Goal: Contribute content: Contribute content

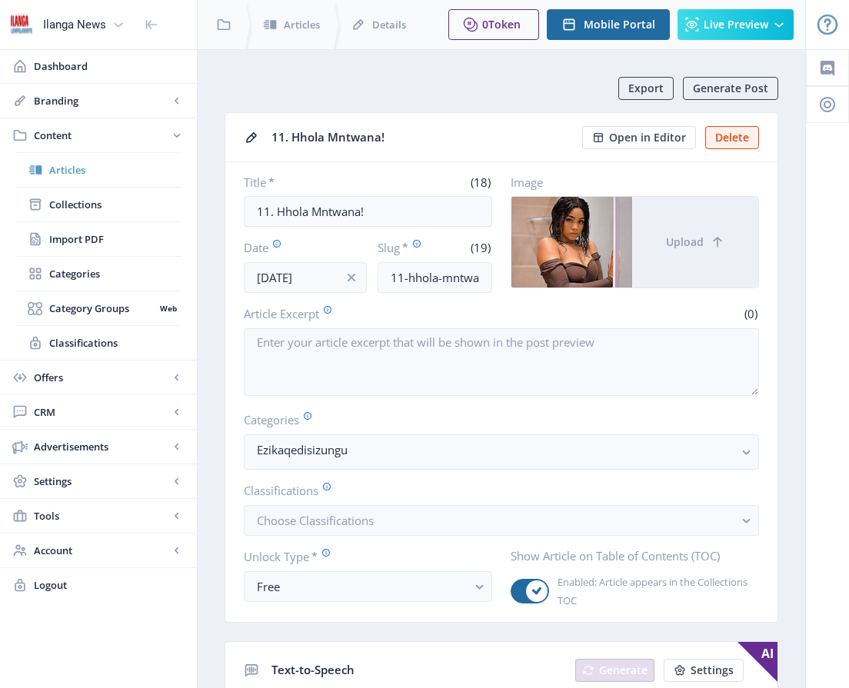
click at [88, 172] on span "Articles" at bounding box center [115, 169] width 132 height 15
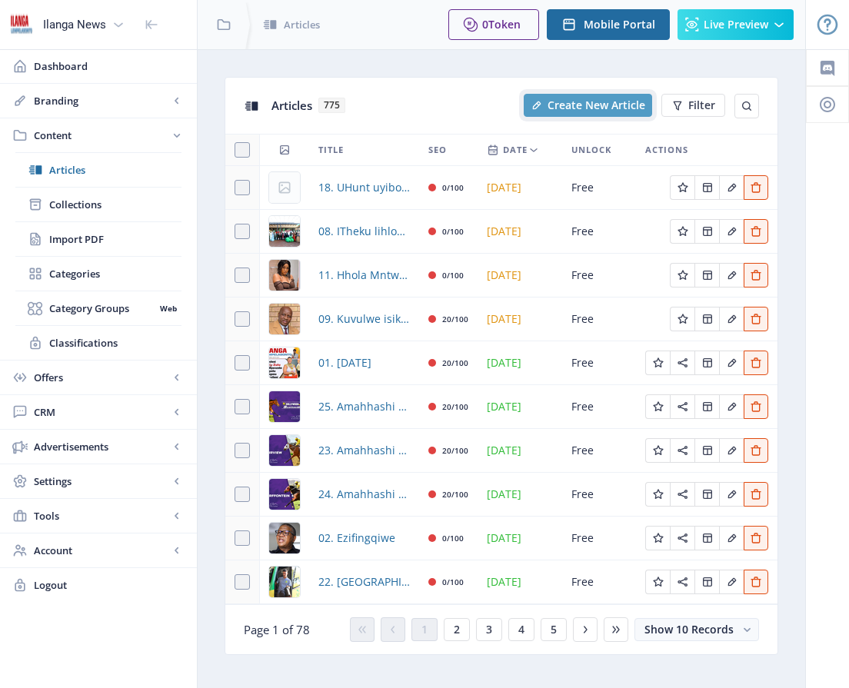
click at [576, 102] on span "Create New Article" at bounding box center [596, 105] width 98 height 12
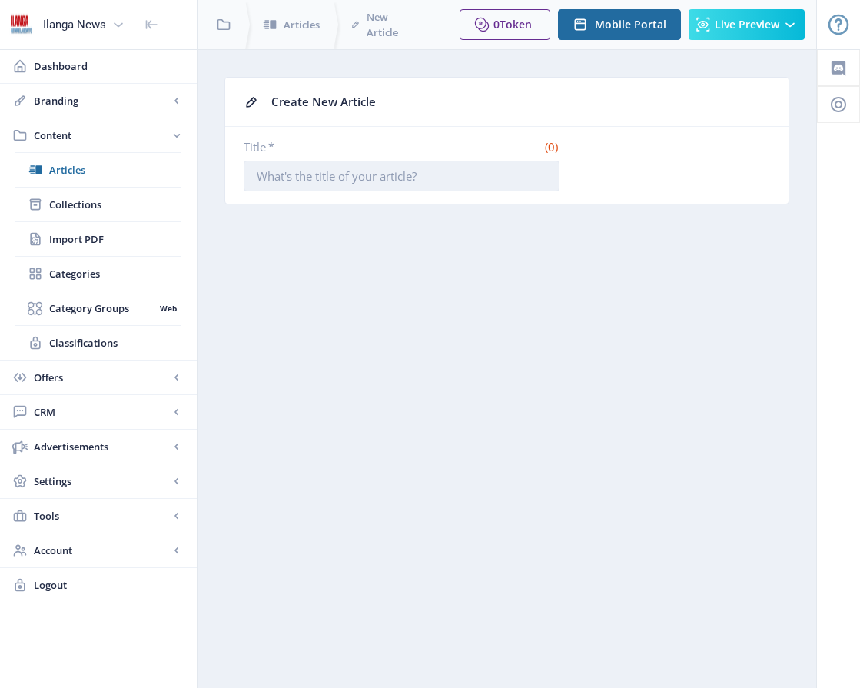
click at [407, 168] on input "Title *" at bounding box center [402, 176] width 316 height 31
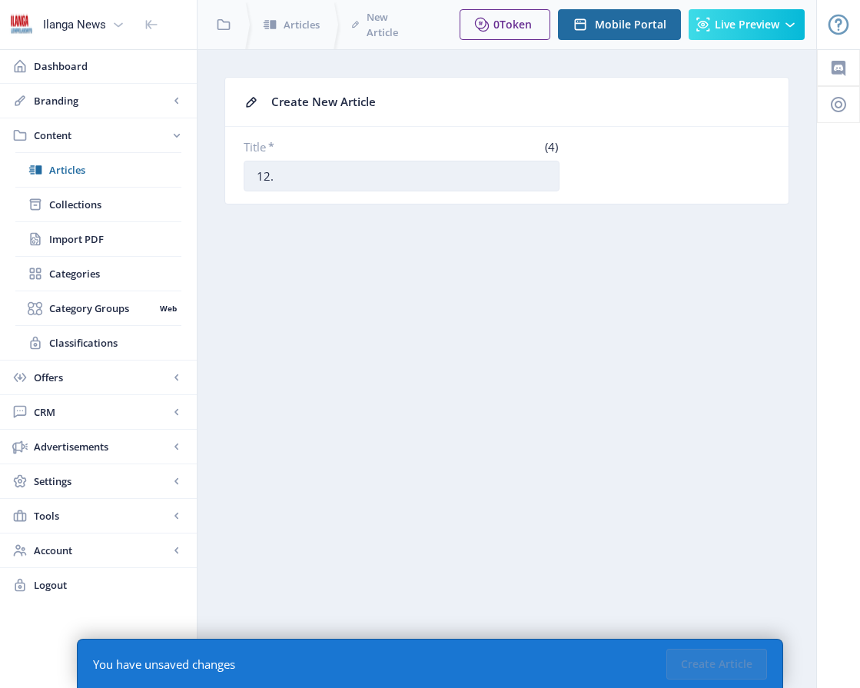
paste input "[PERSON_NAME] sihamba phambili ekubulaleni abesifazane eNingizimu Afrika"
drag, startPoint x: 857, startPoint y: 550, endPoint x: 853, endPoint y: 485, distance: 64.7
click at [614, 485] on div at bounding box center [838, 368] width 43 height 639
click at [344, 178] on input "12. [PERSON_NAME] sihamba phambili ekubulaleni abesifazane eNingizimu Afrika" at bounding box center [402, 176] width 316 height 31
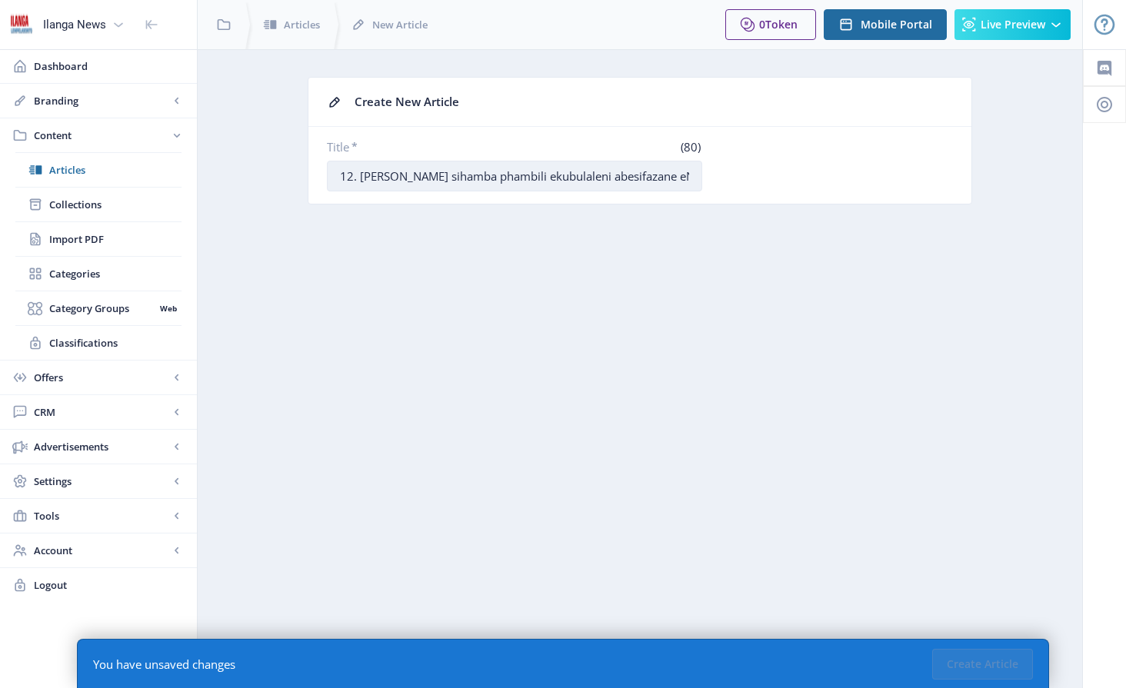
click at [614, 181] on input "12. [PERSON_NAME] sihamba phambili ekubulaleni abesifazane eNingizimu Afrika" at bounding box center [514, 176] width 375 height 31
click at [614, 176] on input "12. [PERSON_NAME] sihamba phambili ekubulaleni abesifazane eNingizimu Afrika" at bounding box center [514, 176] width 375 height 31
drag, startPoint x: 385, startPoint y: 178, endPoint x: 720, endPoint y: 178, distance: 334.5
click at [614, 178] on div "Title * (80) 12. [PERSON_NAME] sihamba phambili ekubulaleni abesifazane eNingiz…" at bounding box center [640, 165] width 626 height 52
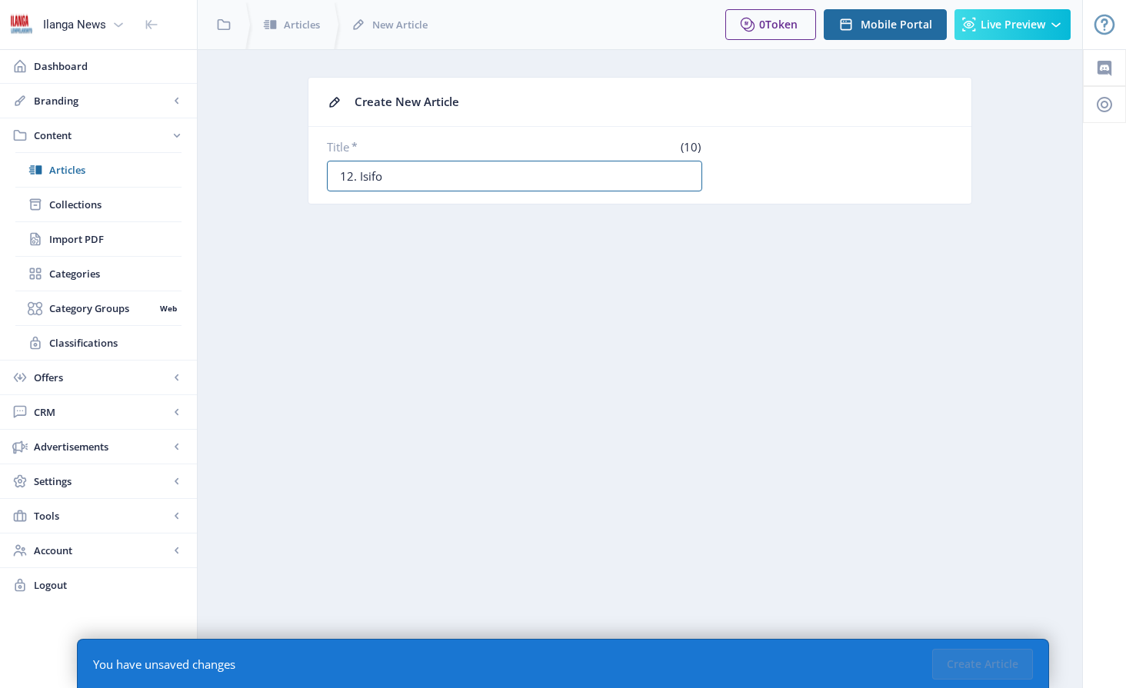
scroll to position [0, 0]
paste input "[PERSON_NAME] sihamba phambili ekubulaleni abesifazane eNingizimu Afrika"
type input "12. [PERSON_NAME] sihamba phambili ekubulaleni abesifazane eNingizimu Afrika"
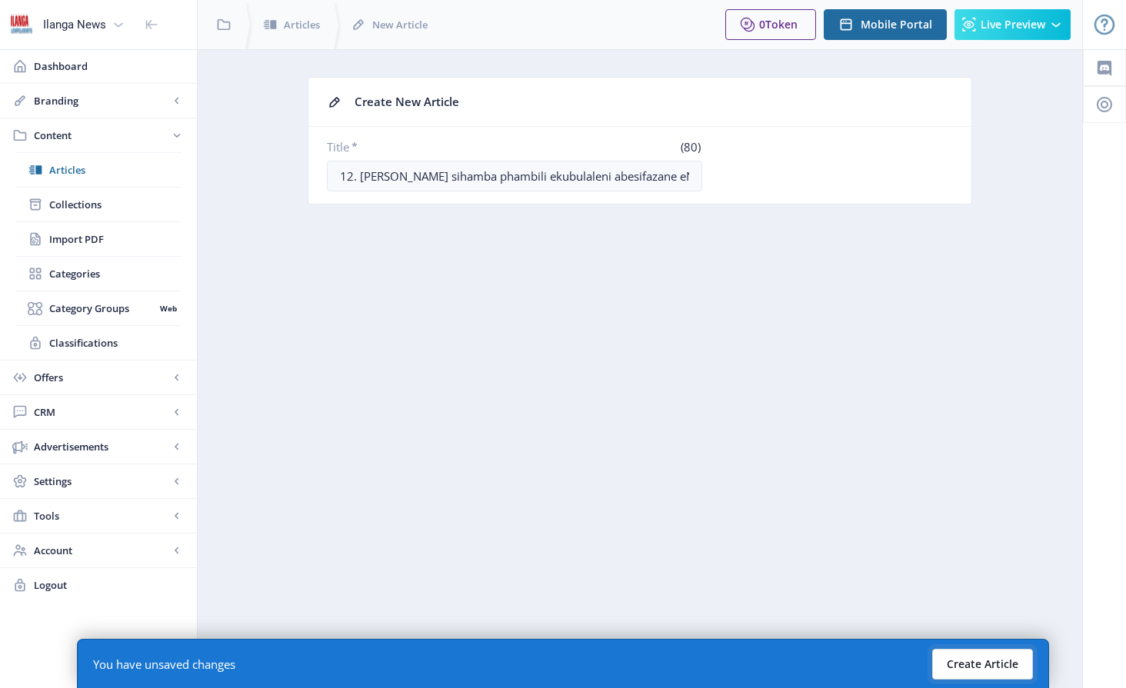
click at [614, 658] on button "Create Article" at bounding box center [982, 664] width 101 height 31
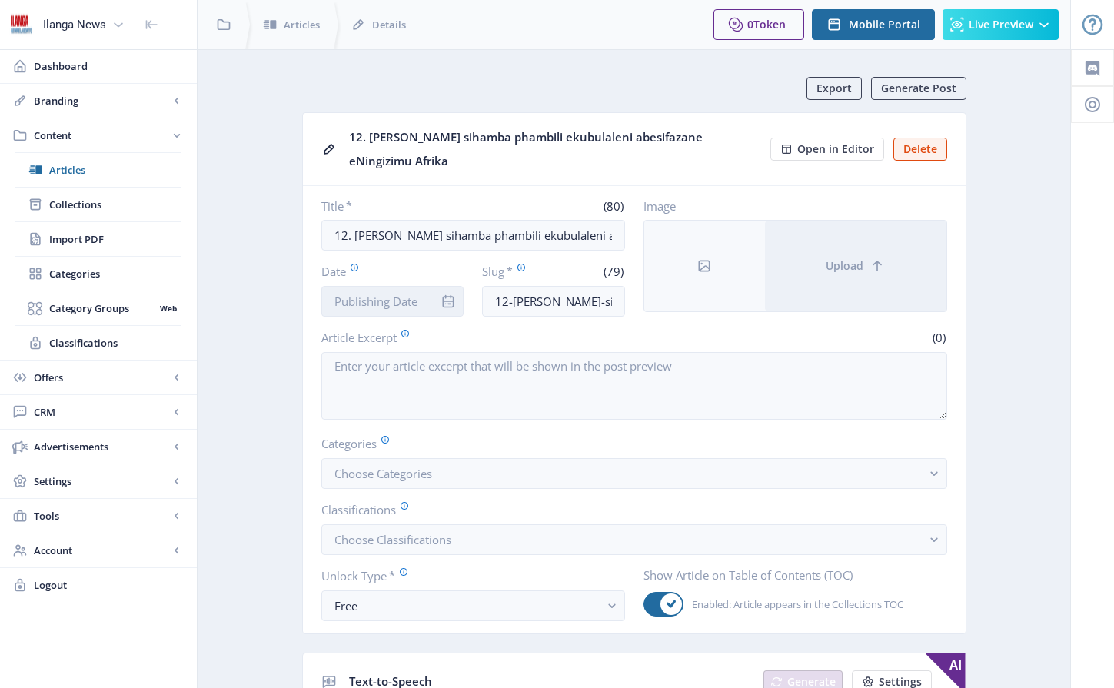
click at [409, 302] on input "Date" at bounding box center [392, 301] width 143 height 31
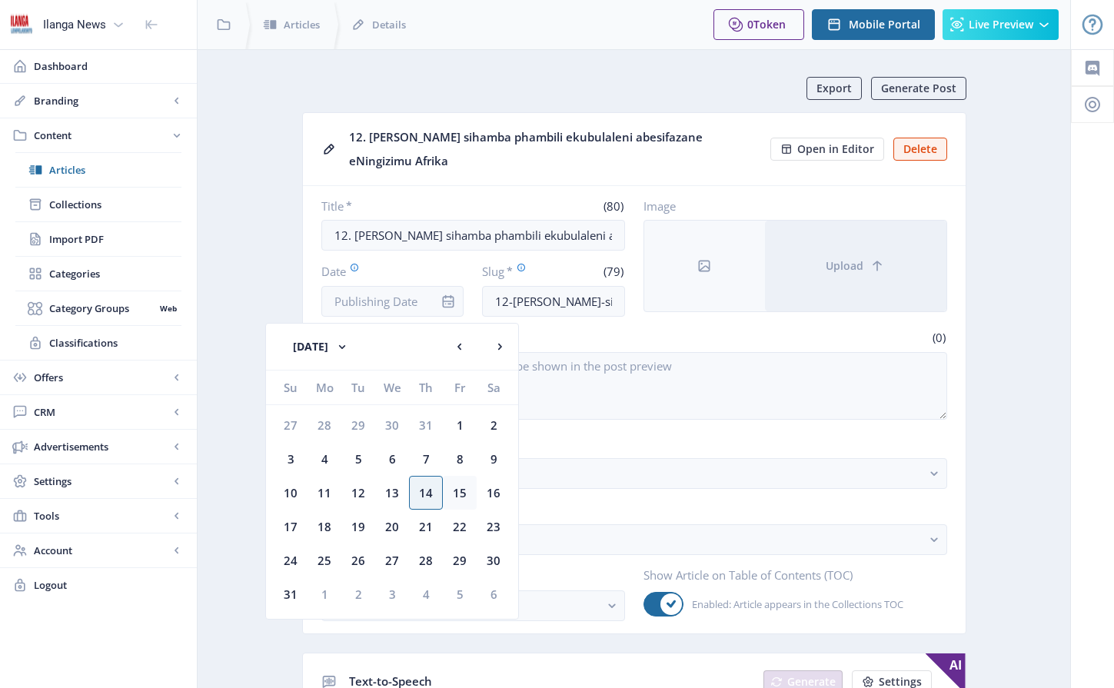
click at [461, 496] on div "15" at bounding box center [460, 493] width 34 height 34
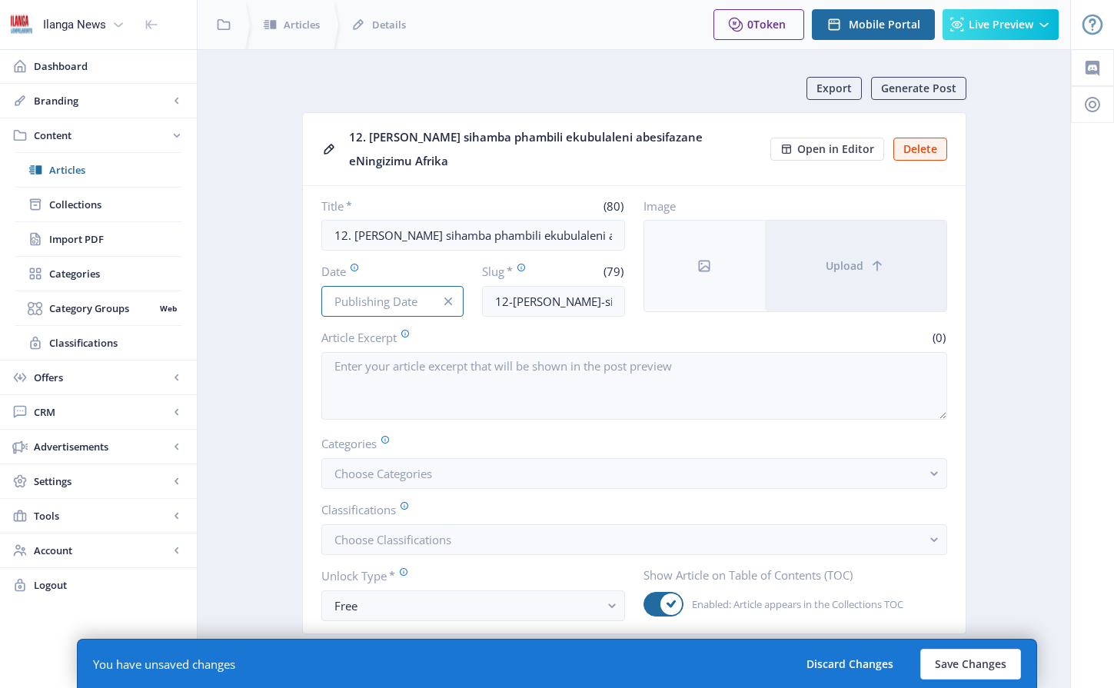
type input "[DATE]"
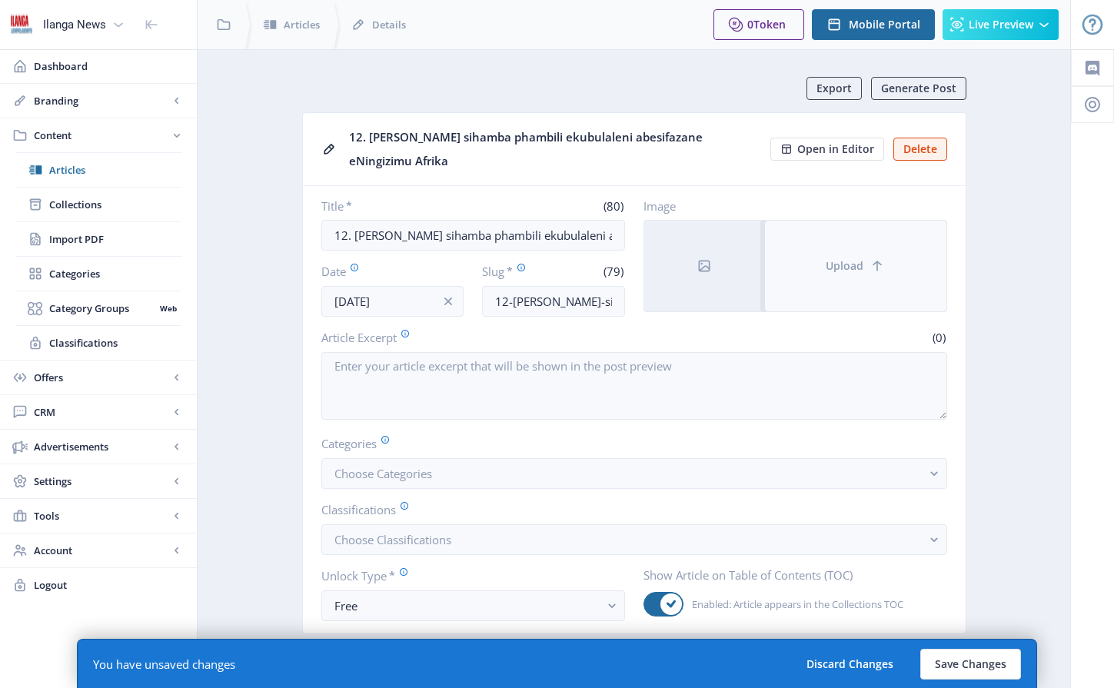
click at [614, 275] on button "Upload" at bounding box center [855, 266] width 181 height 91
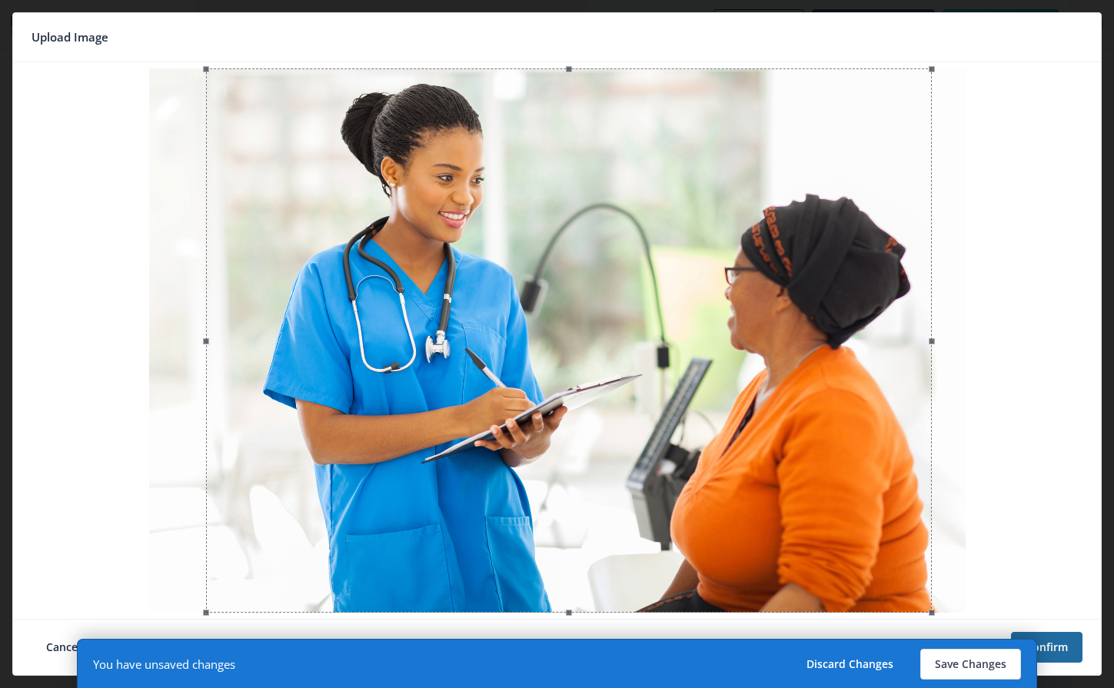
drag, startPoint x: 755, startPoint y: 416, endPoint x: 765, endPoint y: 416, distance: 10.0
click at [614, 416] on div at bounding box center [569, 340] width 726 height 544
click at [614, 652] on button "Confirm" at bounding box center [1047, 647] width 72 height 31
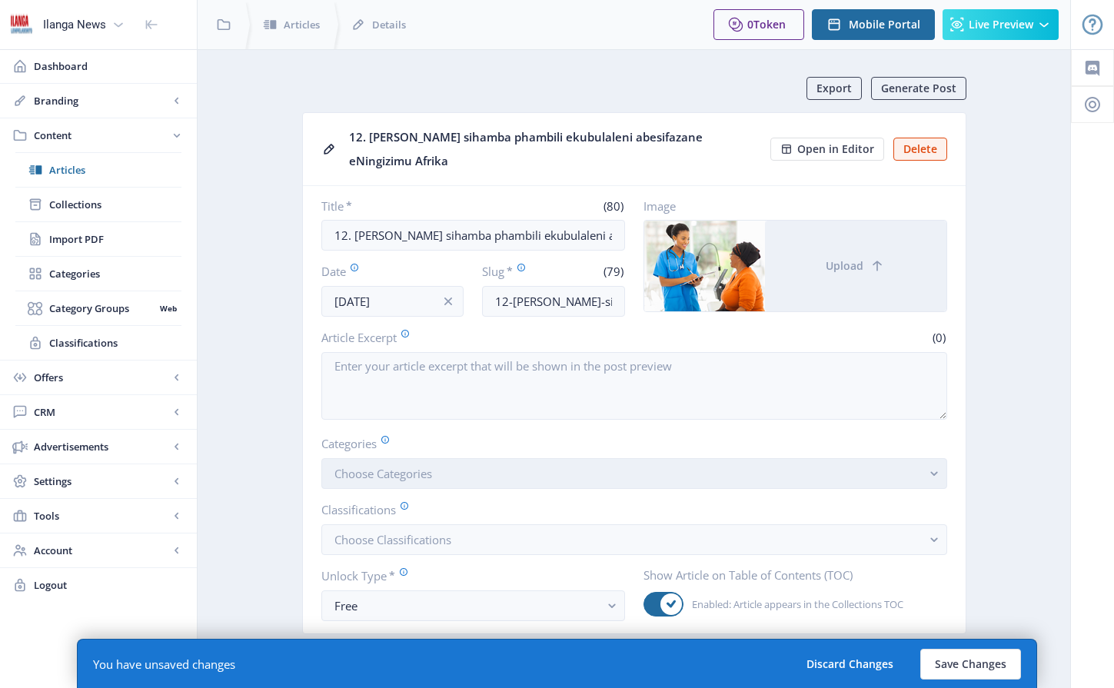
click at [450, 478] on button "Choose Categories" at bounding box center [634, 473] width 626 height 31
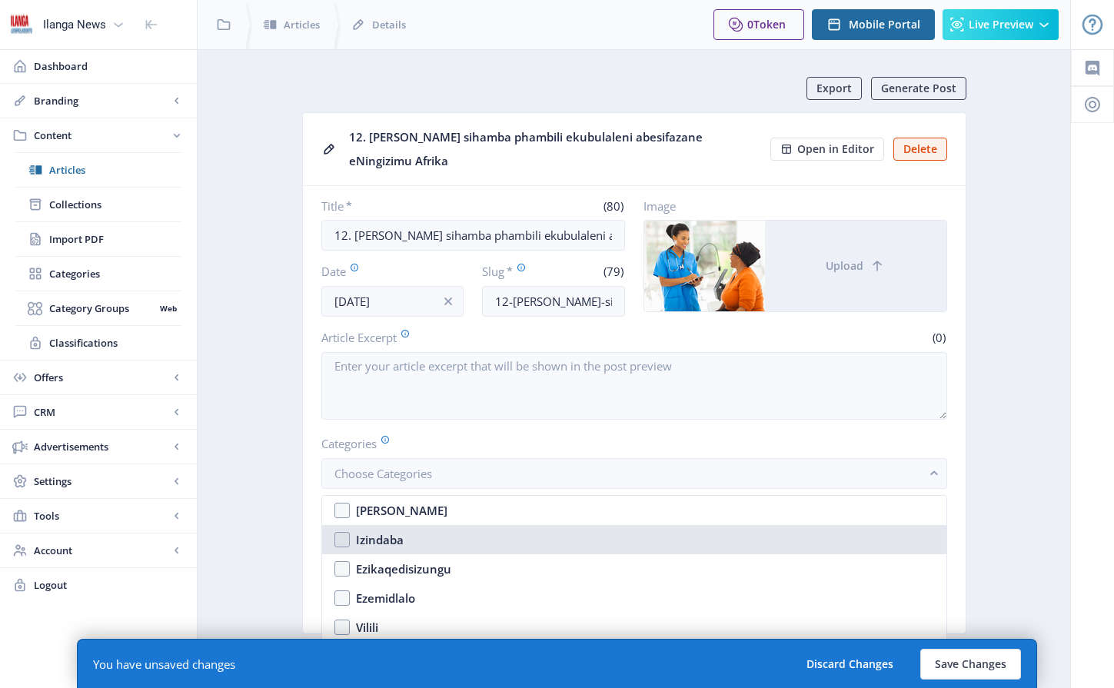
click at [344, 542] on nb-option "Izindaba" at bounding box center [634, 539] width 624 height 29
checkbox input "true"
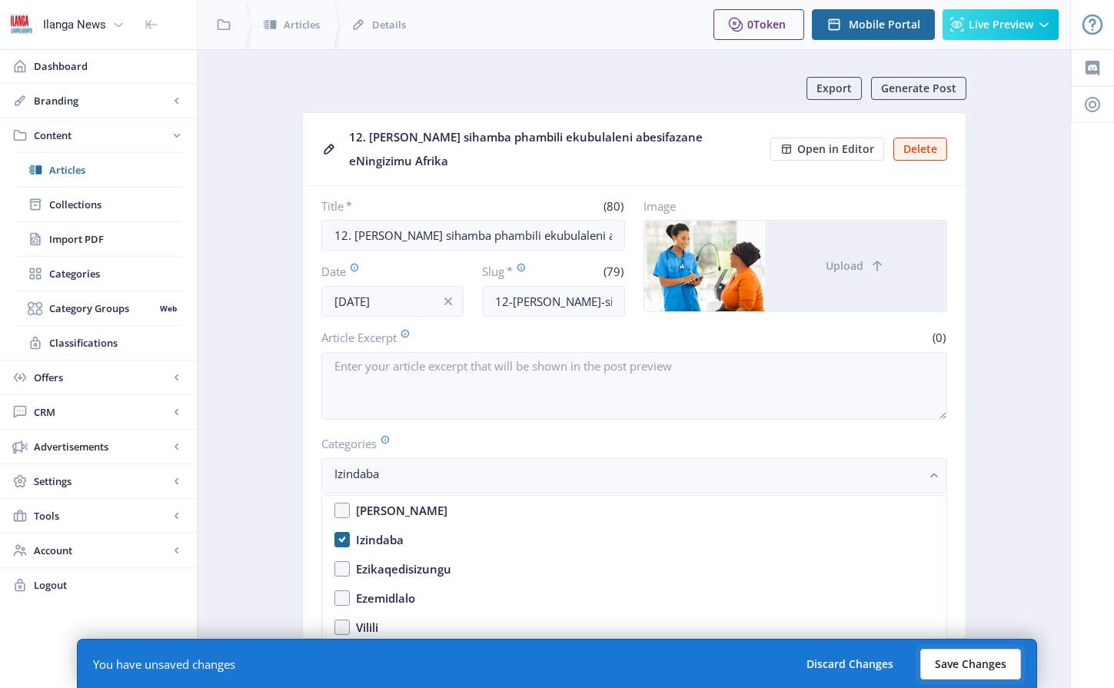
click at [614, 658] on button "Save Changes" at bounding box center [970, 664] width 101 height 31
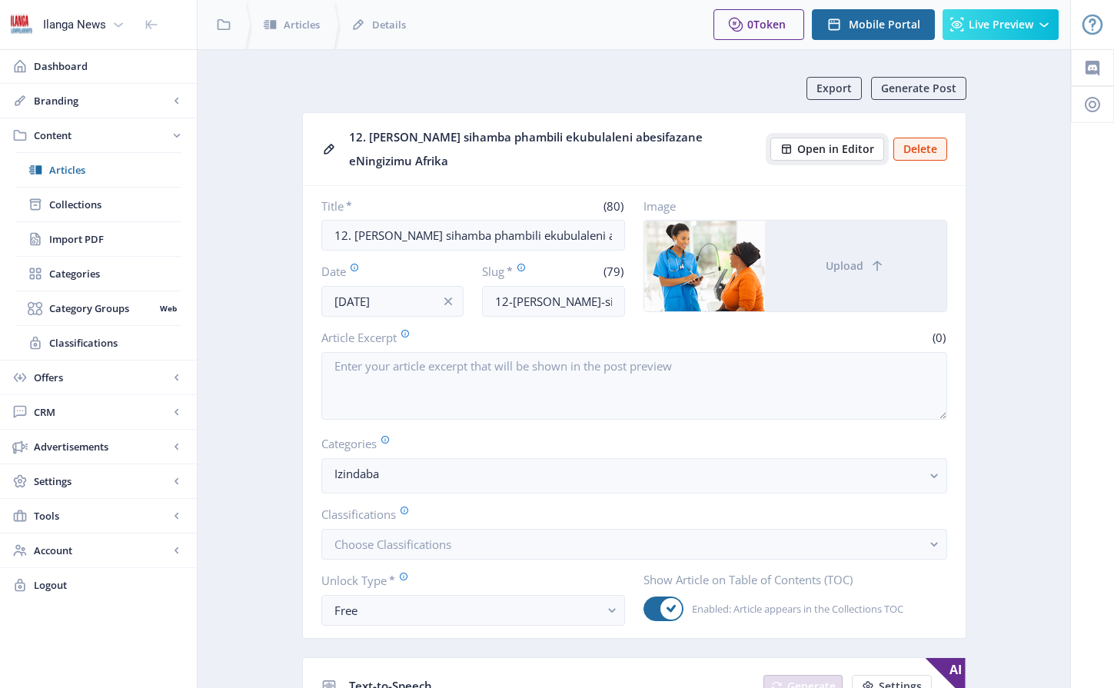
click at [614, 147] on span "Open in Editor" at bounding box center [835, 149] width 77 height 12
click at [614, 138] on button "Open in Editor" at bounding box center [827, 149] width 114 height 23
